Goal: Task Accomplishment & Management: Manage account settings

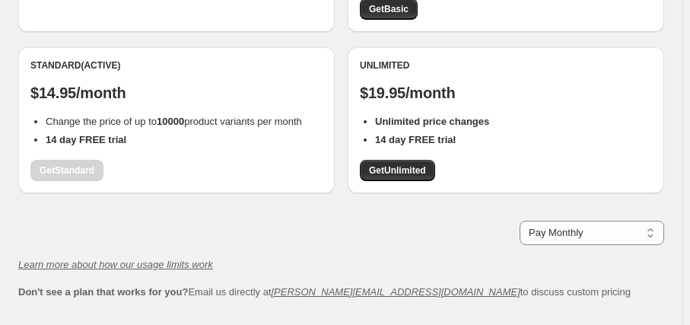
scroll to position [276, 0]
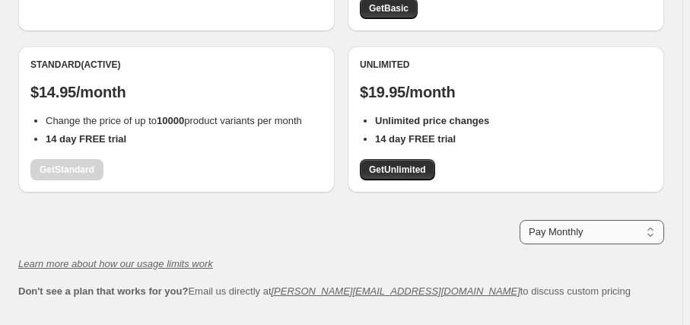
click at [640, 235] on select "Pay Monthly Pay Yearly (Save 16%)" at bounding box center [591, 232] width 145 height 24
click at [294, 220] on div "Pay Monthly Pay Yearly (Save 16%) Pay Monthly" at bounding box center [341, 232] width 646 height 24
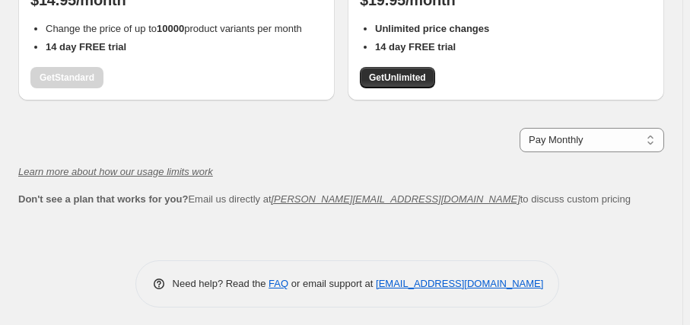
scroll to position [372, 0]
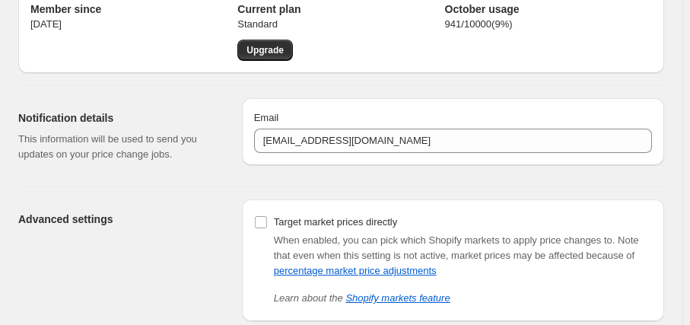
scroll to position [68, 0]
click at [272, 14] on h2 "Current plan" at bounding box center [340, 9] width 207 height 15
click at [408, 51] on div "Upgrade" at bounding box center [340, 50] width 207 height 21
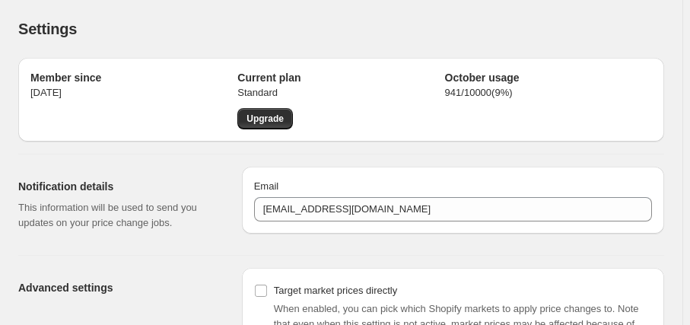
click at [423, 14] on div "Settings. This page is ready Settings" at bounding box center [341, 29] width 646 height 58
